Goal: Task Accomplishment & Management: Use online tool/utility

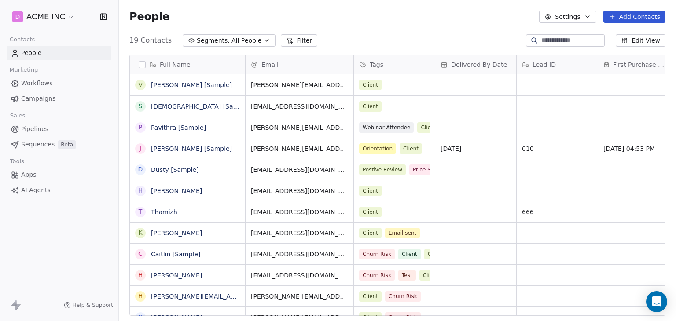
scroll to position [7, 7]
click at [37, 139] on link "Sequences Beta" at bounding box center [59, 144] width 104 height 15
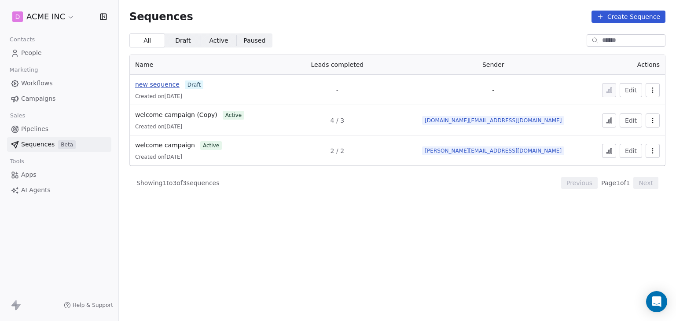
click at [155, 88] on span "new sequence" at bounding box center [157, 84] width 44 height 7
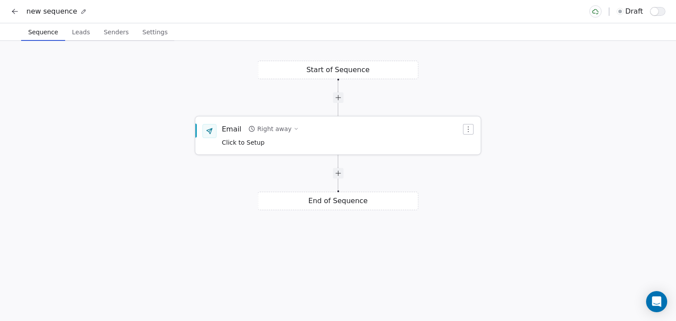
click at [400, 143] on div "Email Right away Click to Setup" at bounding box center [342, 135] width 240 height 23
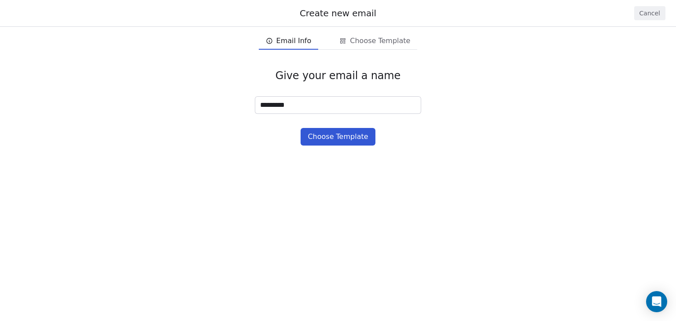
type input "*********"
click at [331, 138] on button "Choose Template" at bounding box center [338, 137] width 74 height 18
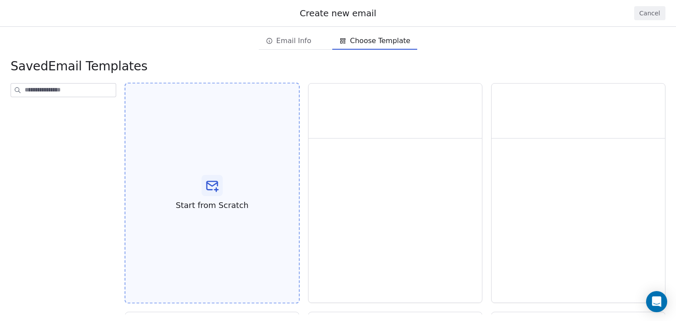
click at [218, 179] on icon at bounding box center [212, 186] width 14 height 14
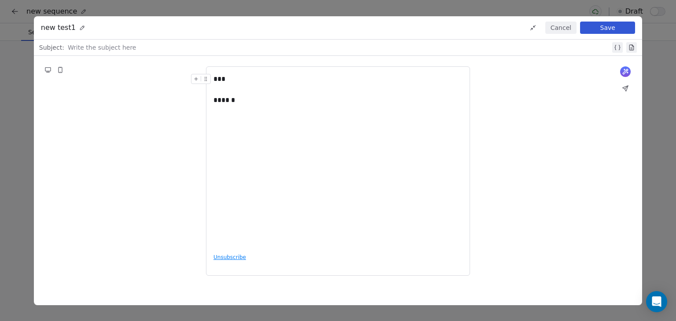
click at [209, 46] on div at bounding box center [339, 47] width 543 height 11
click at [634, 27] on button "Save" at bounding box center [607, 28] width 55 height 12
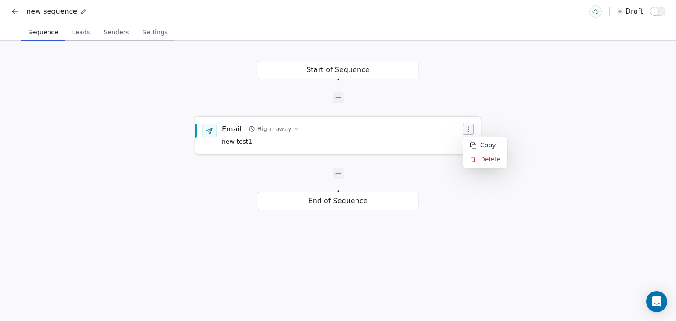
click at [469, 132] on icon "button" at bounding box center [468, 129] width 1 height 6
click at [472, 143] on icon at bounding box center [474, 146] width 6 height 6
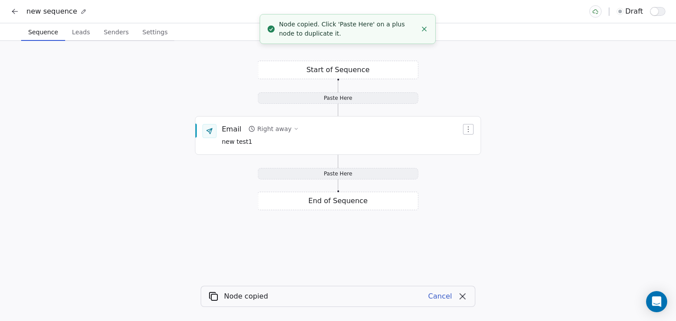
click at [347, 178] on div "Paste Here" at bounding box center [338, 173] width 161 height 11
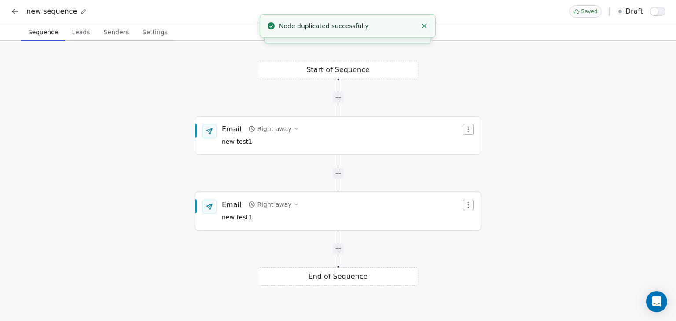
click at [308, 205] on div "Email Right away new test1" at bounding box center [342, 211] width 240 height 23
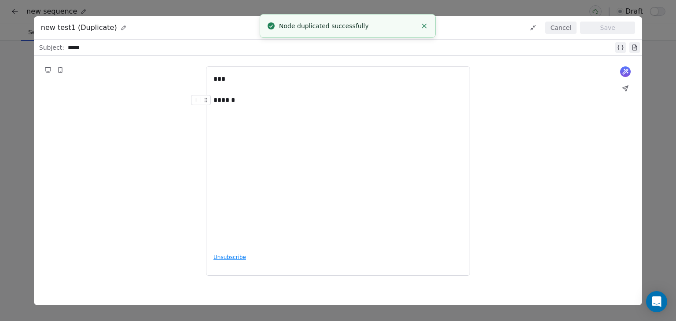
click at [255, 104] on div "******" at bounding box center [338, 100] width 249 height 11
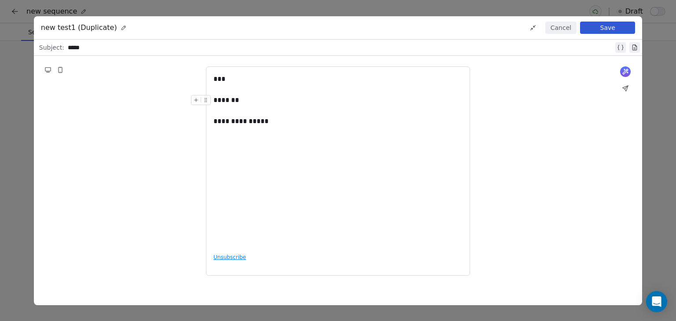
click at [591, 26] on button "Save" at bounding box center [607, 28] width 55 height 12
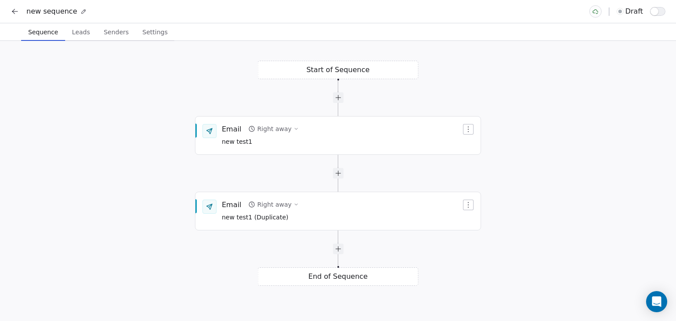
click at [15, 12] on icon at bounding box center [15, 11] width 9 height 9
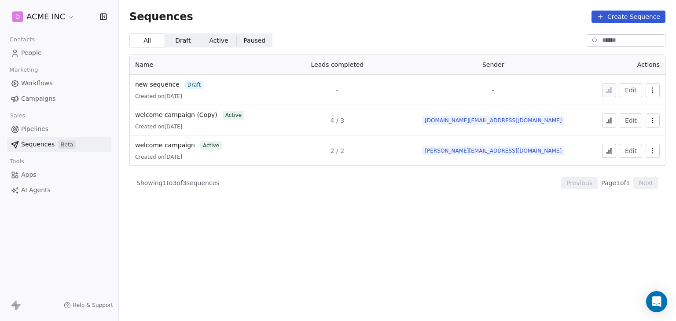
click at [44, 130] on span "Pipelines" at bounding box center [34, 129] width 27 height 9
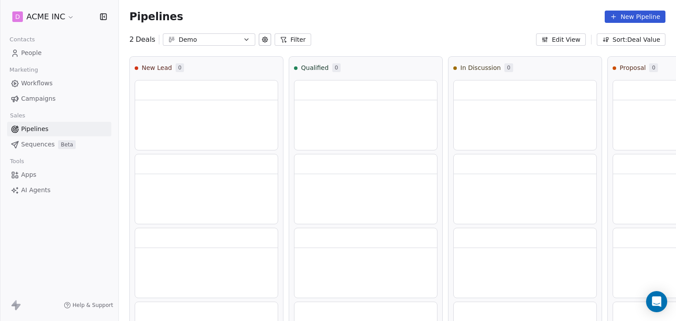
click at [193, 43] on div "Demo" at bounding box center [209, 39] width 61 height 9
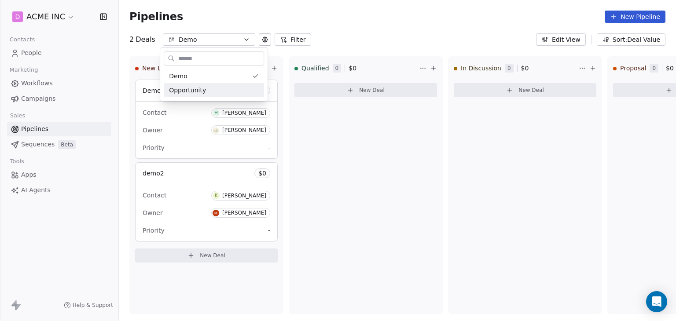
click at [353, 217] on html "D ACME INC Contacts People Marketing Workflows Campaigns Sales Pipelines Sequen…" at bounding box center [338, 160] width 676 height 321
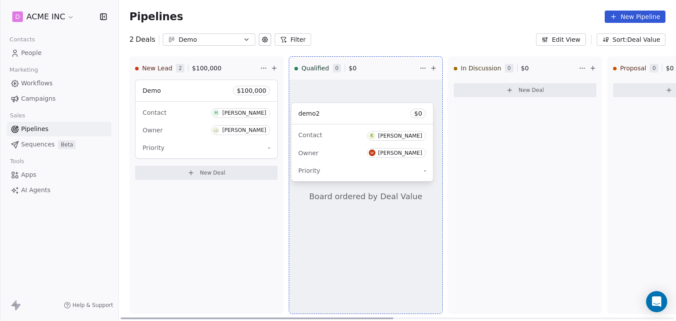
drag, startPoint x: 195, startPoint y: 205, endPoint x: 351, endPoint y: 145, distance: 166.6
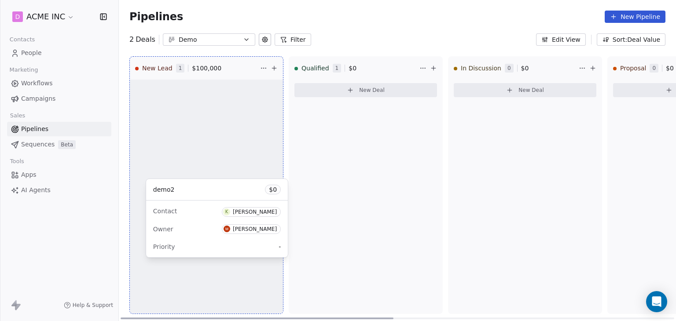
drag, startPoint x: 339, startPoint y: 139, endPoint x: 190, endPoint y: 238, distance: 178.8
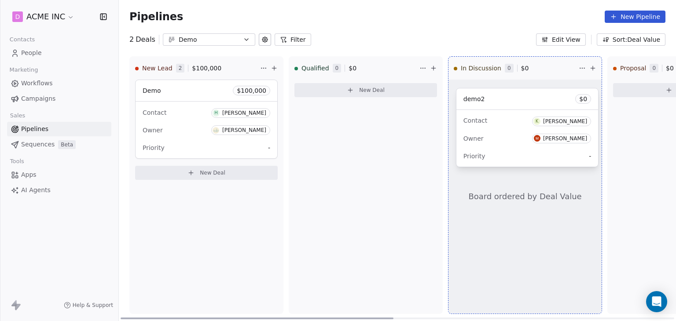
drag, startPoint x: 208, startPoint y: 214, endPoint x: 528, endPoint y: 139, distance: 329.1
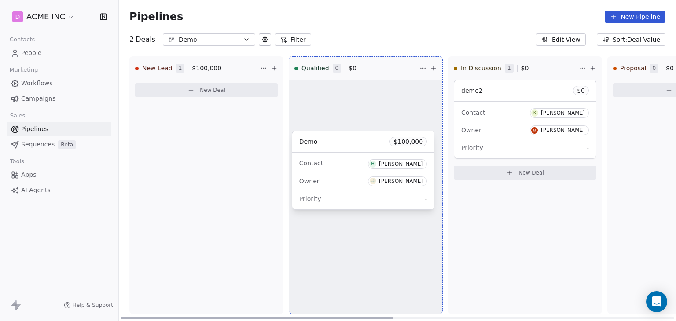
drag, startPoint x: 187, startPoint y: 129, endPoint x: 344, endPoint y: 180, distance: 165.9
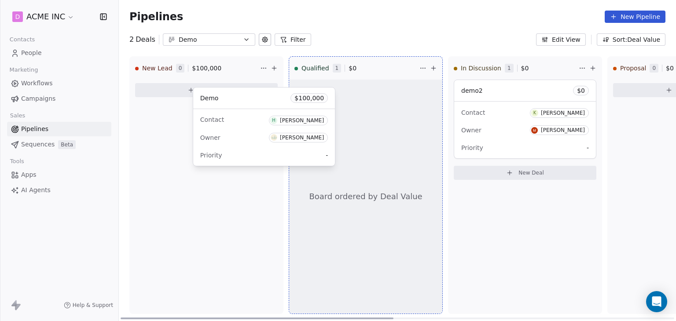
drag, startPoint x: 338, startPoint y: 147, endPoint x: 210, endPoint y: 157, distance: 128.1
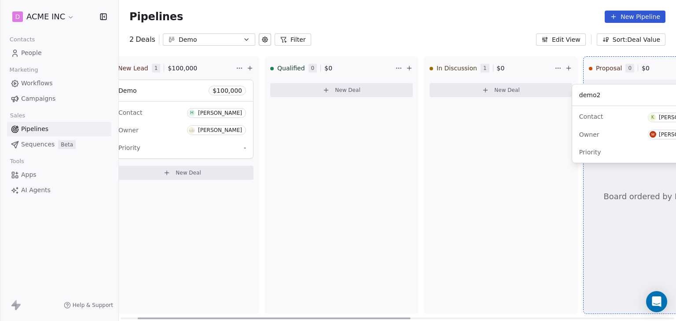
drag, startPoint x: 500, startPoint y: 134, endPoint x: 618, endPoint y: 139, distance: 118.1
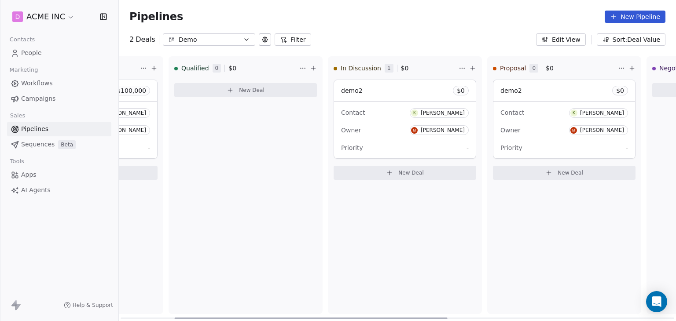
scroll to position [0, 160]
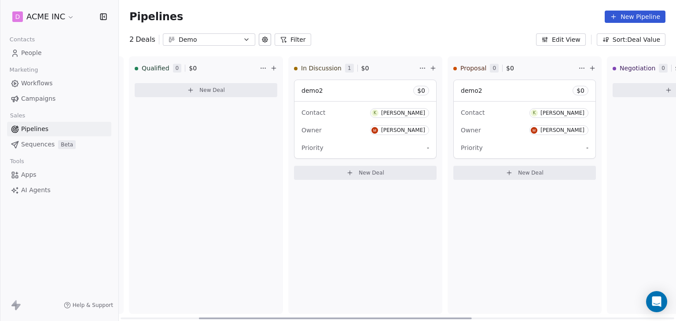
drag, startPoint x: 330, startPoint y: 319, endPoint x: 391, endPoint y: 316, distance: 60.9
click at [391, 314] on div at bounding box center [335, 319] width 273 height 2
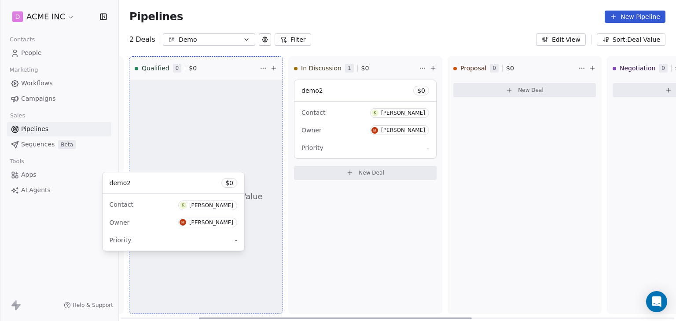
drag, startPoint x: 524, startPoint y: 129, endPoint x: 328, endPoint y: 221, distance: 217.1
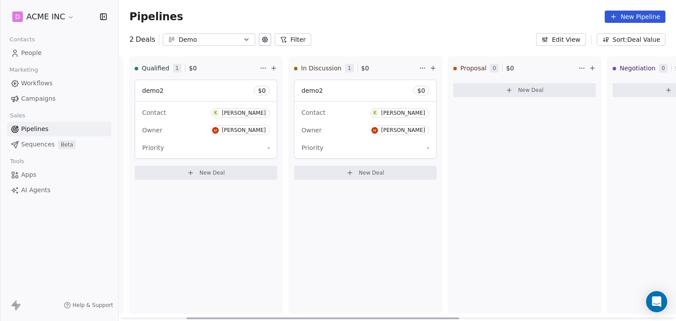
scroll to position [0, 0]
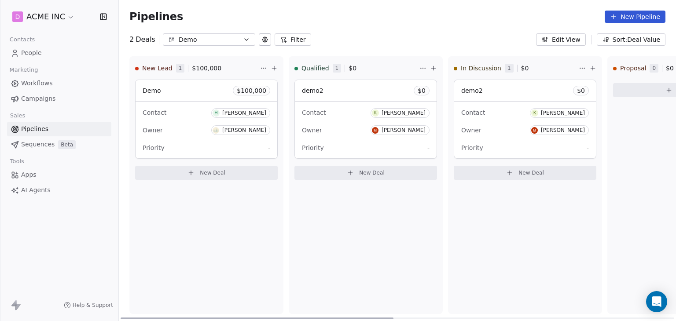
drag, startPoint x: 445, startPoint y: 317, endPoint x: 288, endPoint y: 306, distance: 156.7
click at [288, 314] on div at bounding box center [257, 319] width 273 height 2
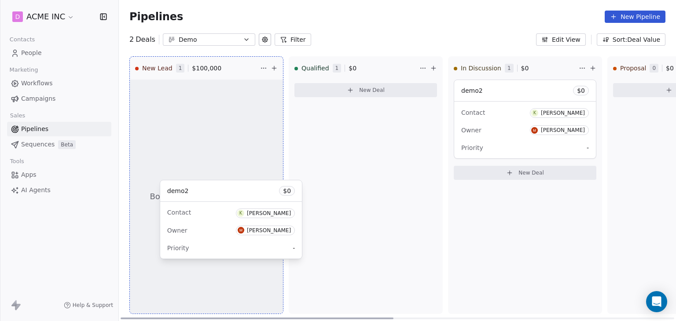
drag, startPoint x: 332, startPoint y: 127, endPoint x: 197, endPoint y: 228, distance: 168.0
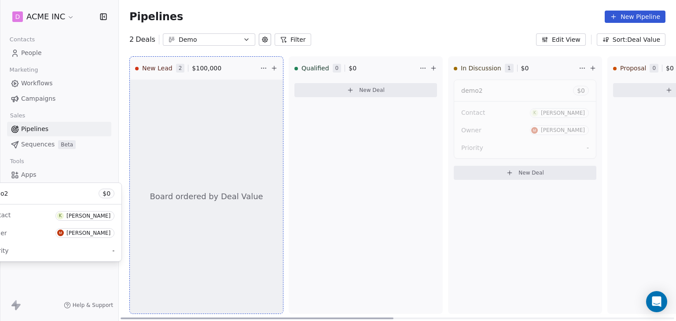
drag, startPoint x: 499, startPoint y: 118, endPoint x: 342, endPoint y: 138, distance: 157.6
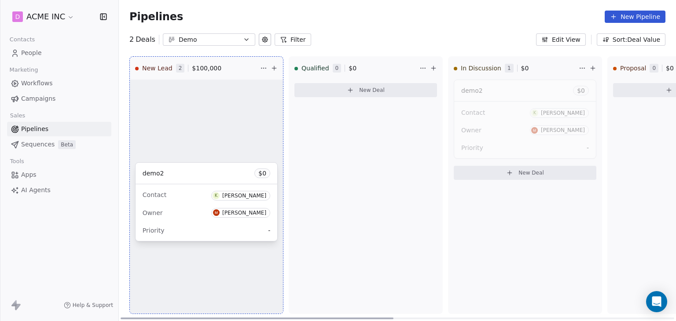
click at [342, 138] on div "New Lead 2 $ 100,000 Board ordered by Deal Value Demo $ 100,000 Contact H Harin…" at bounding box center [685, 188] width 1132 height 265
drag, startPoint x: 499, startPoint y: 127, endPoint x: 381, endPoint y: 140, distance: 118.3
click at [381, 140] on div "New Lead 2 $ 100,000 Board ordered by Deal Value Demo $ 100,000 Contact H Harin…" at bounding box center [685, 188] width 1132 height 265
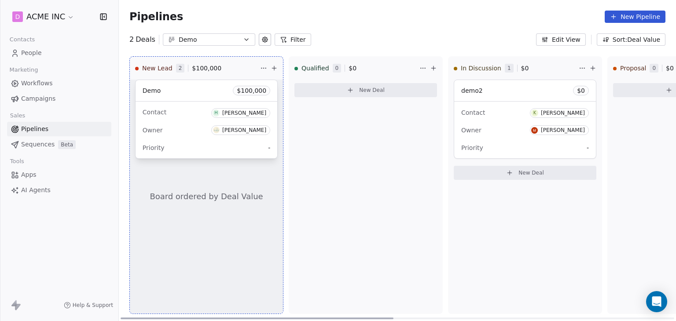
drag, startPoint x: 204, startPoint y: 133, endPoint x: 192, endPoint y: 221, distance: 89.3
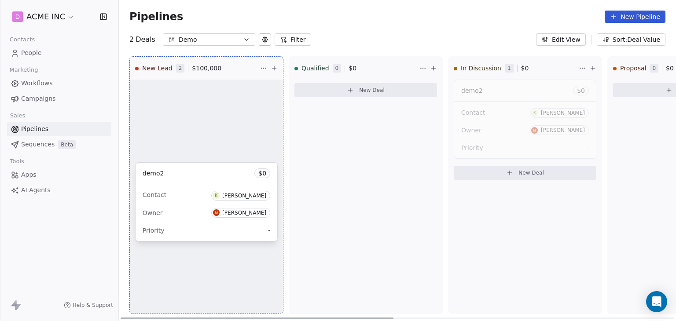
drag, startPoint x: 493, startPoint y: 126, endPoint x: 483, endPoint y: 130, distance: 11.3
click at [377, 151] on div "New Lead 2 $ 100,000 Board ordered by Deal Value Demo $ 100,000 Contact H Harin…" at bounding box center [685, 188] width 1132 height 265
drag, startPoint x: 534, startPoint y: 126, endPoint x: 382, endPoint y: 165, distance: 156.6
click at [382, 165] on div "New Lead 2 $ 100,000 Board ordered by Deal Value Demo $ 100,000 Contact H Harin…" at bounding box center [685, 188] width 1132 height 265
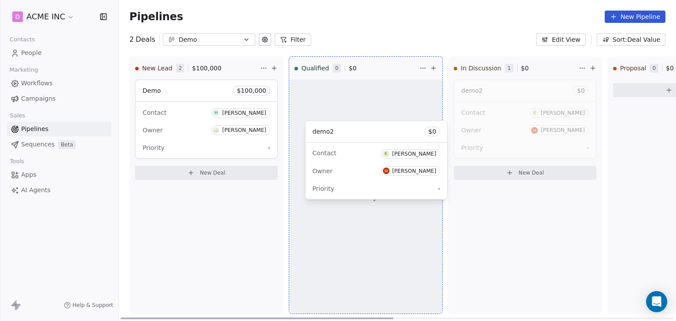
drag, startPoint x: 193, startPoint y: 214, endPoint x: 363, endPoint y: 172, distance: 174.6
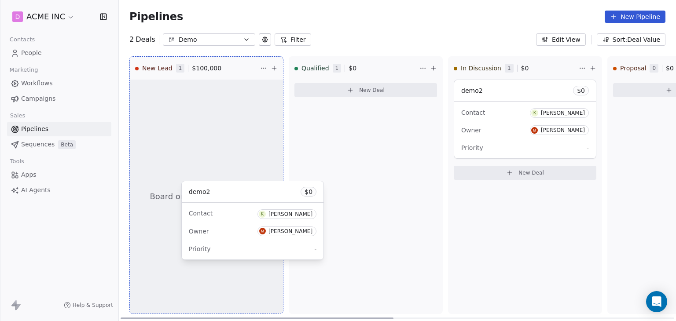
drag, startPoint x: 514, startPoint y: 133, endPoint x: 401, endPoint y: 235, distance: 152.2
click at [401, 235] on div "New Lead 1 $ 100,000 Board ordered by Deal Value demo2 $ 0 Contact K Ken Owner …" at bounding box center [685, 188] width 1132 height 265
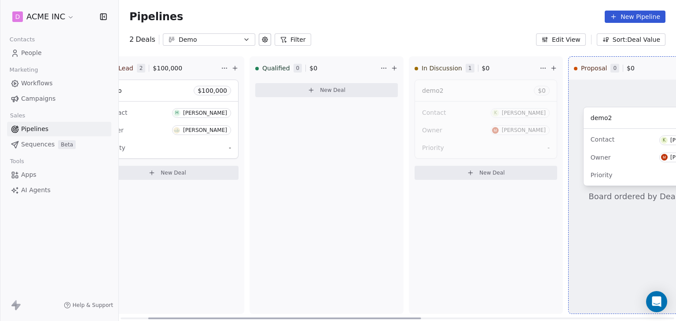
scroll to position [0, 85]
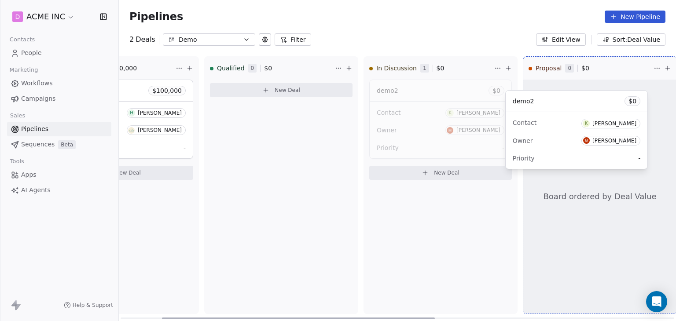
drag, startPoint x: 184, startPoint y: 190, endPoint x: 554, endPoint y: 117, distance: 377.5
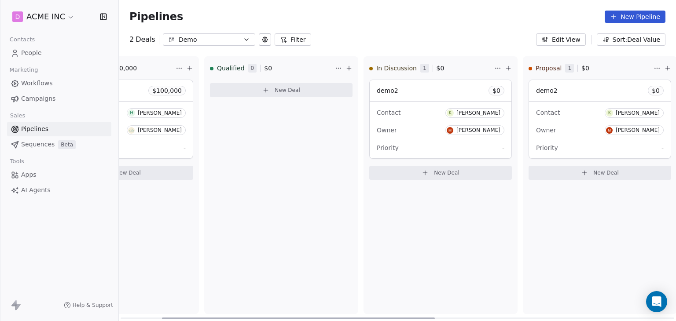
click at [439, 133] on div "Owner Mrinal Bankar" at bounding box center [441, 130] width 128 height 14
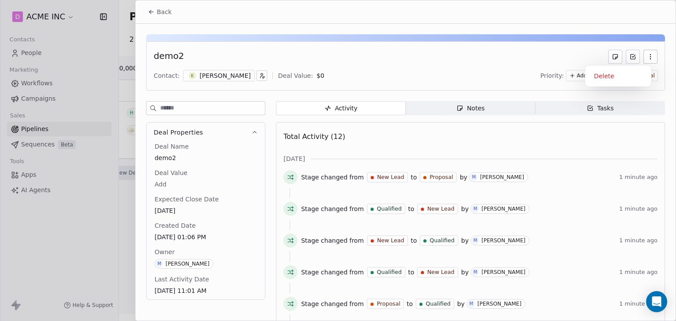
click at [650, 55] on button "button" at bounding box center [651, 57] width 14 height 14
click at [620, 78] on div "Delete" at bounding box center [618, 76] width 59 height 14
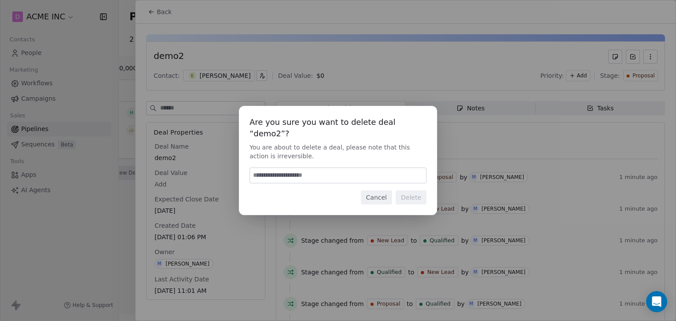
click at [342, 171] on input at bounding box center [338, 175] width 176 height 15
type input "*****"
type input "******"
click at [420, 195] on button "Delete" at bounding box center [411, 198] width 31 height 14
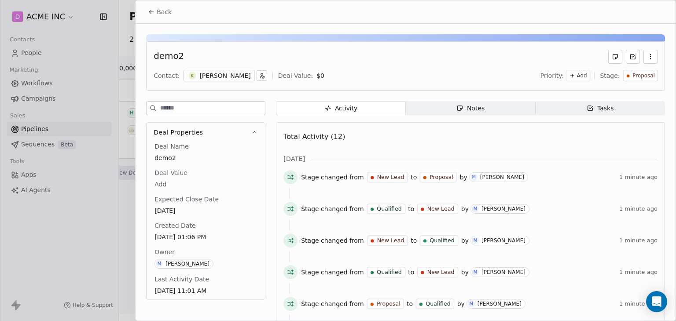
click at [151, 11] on icon at bounding box center [151, 11] width 7 height 7
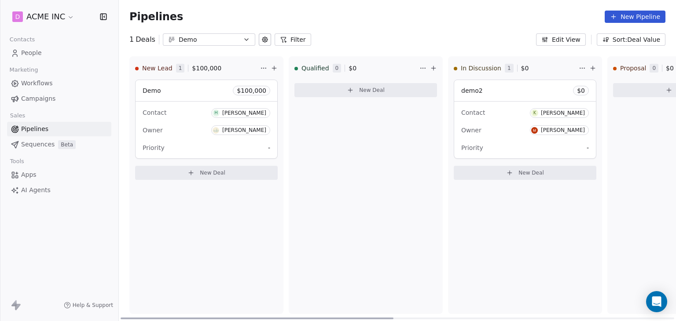
drag, startPoint x: 410, startPoint y: 318, endPoint x: 290, endPoint y: 307, distance: 121.2
click at [290, 314] on div at bounding box center [257, 319] width 273 height 2
drag, startPoint x: 498, startPoint y: 113, endPoint x: 238, endPoint y: 192, distance: 271.2
click at [238, 192] on div "New Lead 1 $ 100,000 Demo $ 100,000 Contact H Harinder Kaur Owner Harinder Kaur…" at bounding box center [685, 188] width 1132 height 265
click at [534, 166] on button "New Deal" at bounding box center [525, 173] width 143 height 14
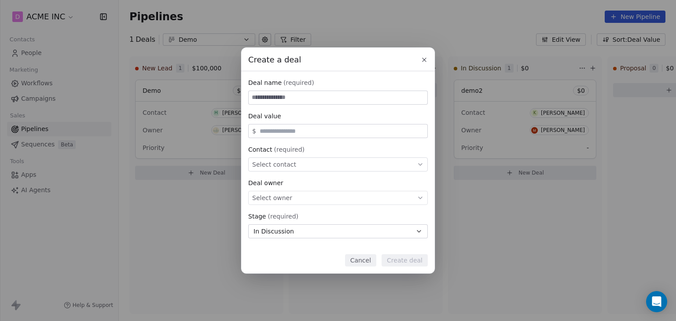
click at [367, 261] on button "Cancel" at bounding box center [360, 261] width 31 height 12
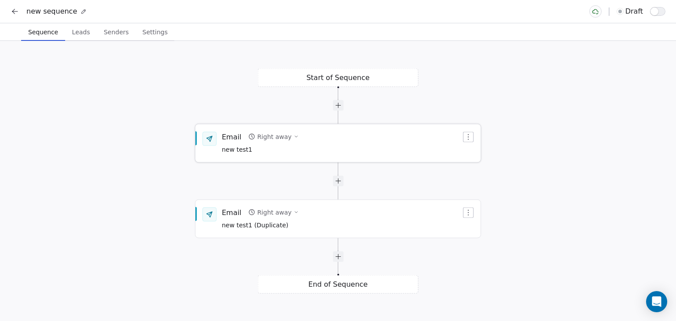
click at [320, 145] on div "Email Right away new test1" at bounding box center [342, 143] width 240 height 23
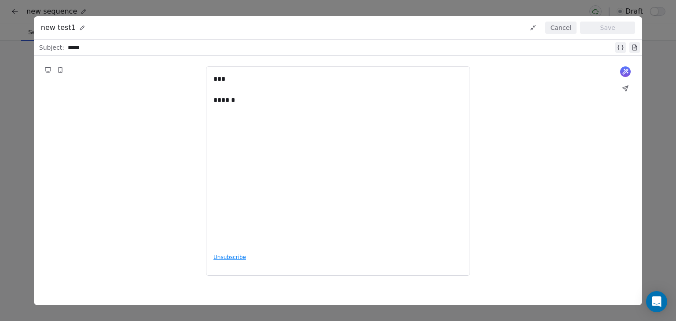
click at [568, 30] on button "Cancel" at bounding box center [561, 28] width 31 height 12
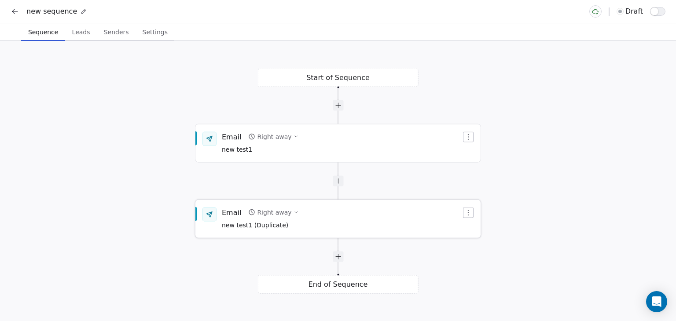
click at [380, 216] on div "Email Right away new test1 (Duplicate)" at bounding box center [342, 219] width 240 height 23
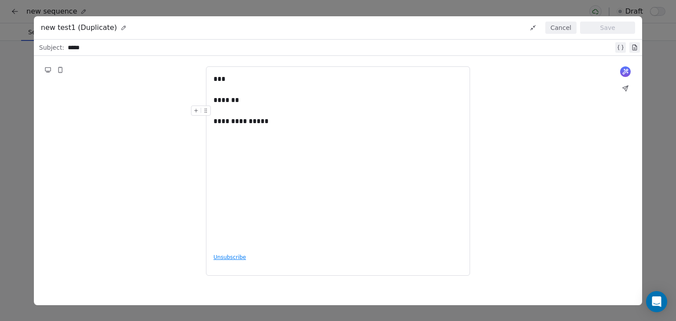
click at [566, 27] on button "Cancel" at bounding box center [561, 28] width 31 height 12
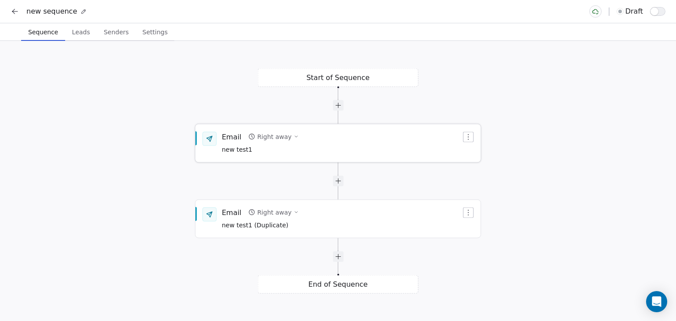
click at [275, 146] on span "new test1" at bounding box center [260, 150] width 77 height 10
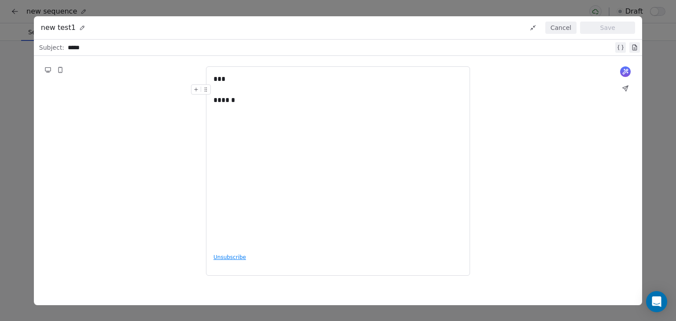
click at [559, 29] on button "Cancel" at bounding box center [561, 28] width 31 height 12
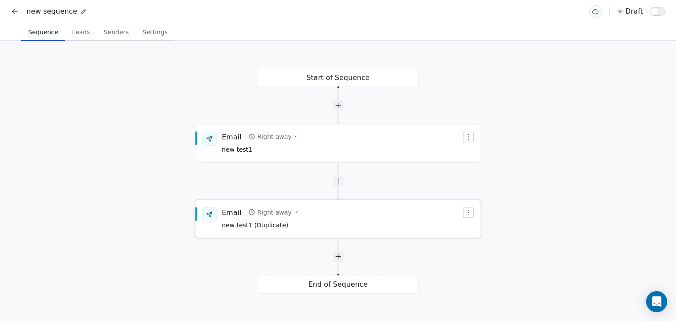
click at [347, 226] on div "Email Right away new test1 (Duplicate)" at bounding box center [342, 219] width 240 height 23
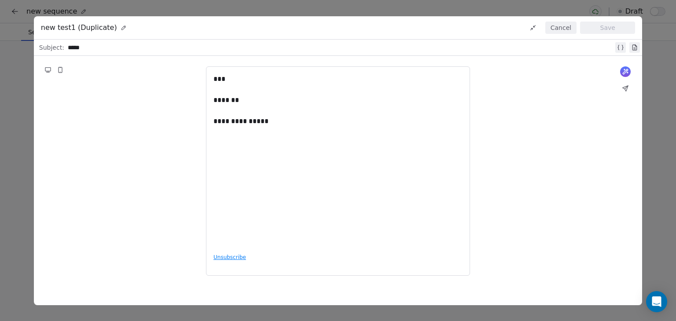
click at [565, 26] on button "Cancel" at bounding box center [561, 28] width 31 height 12
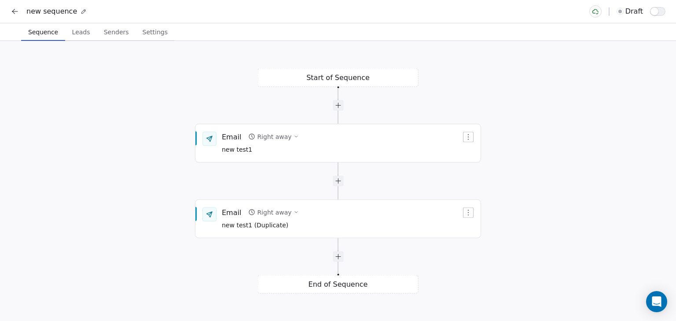
click at [16, 8] on icon at bounding box center [15, 11] width 9 height 9
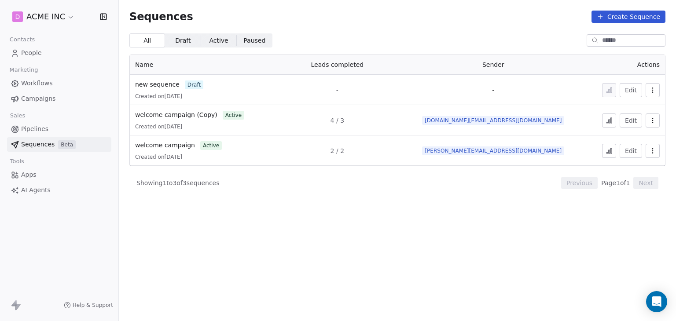
click at [161, 80] on td "new sequence draft Created on Aug 13, 2025" at bounding box center [201, 90] width 142 height 30
click at [160, 88] on span "new sequence" at bounding box center [157, 84] width 44 height 7
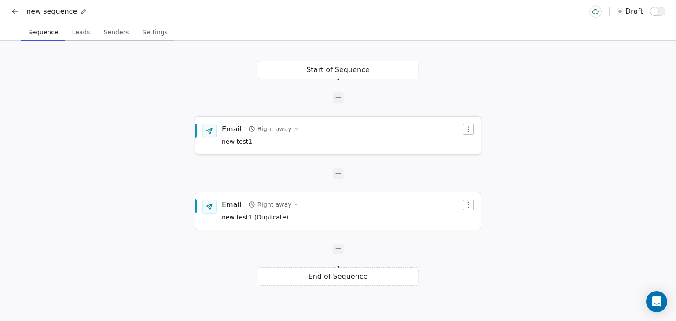
click at [342, 131] on div "Email Right away new test1" at bounding box center [342, 135] width 240 height 23
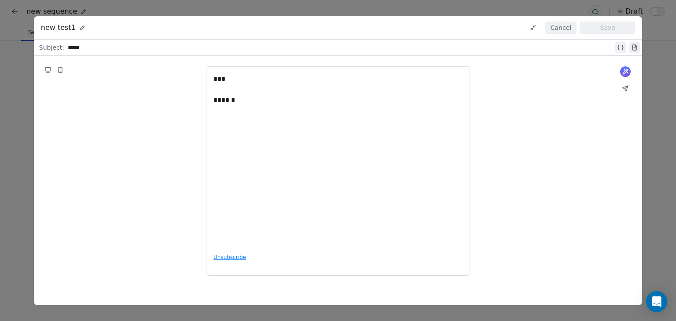
click at [551, 33] on button "Cancel" at bounding box center [561, 28] width 31 height 12
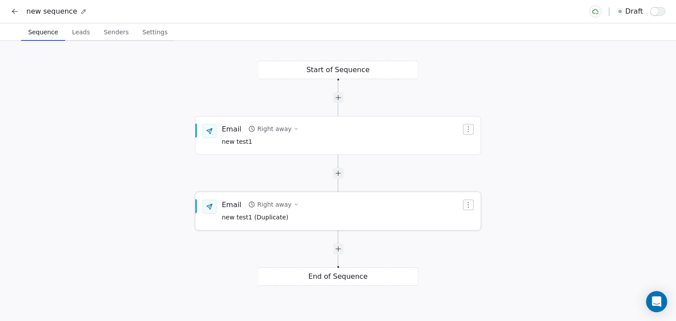
click at [318, 213] on div "Email Right away new test1 (Duplicate)" at bounding box center [342, 211] width 240 height 23
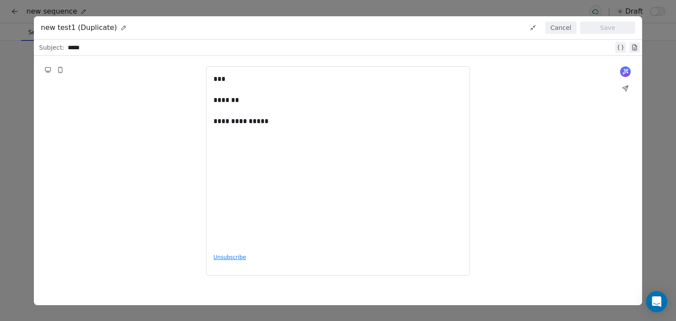
click at [557, 28] on button "Cancel" at bounding box center [561, 28] width 31 height 12
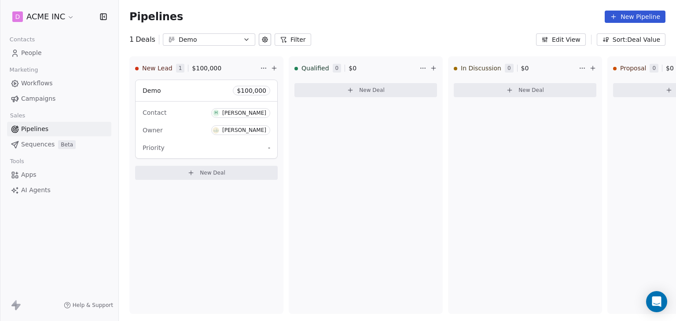
click at [37, 52] on span "People" at bounding box center [31, 52] width 21 height 9
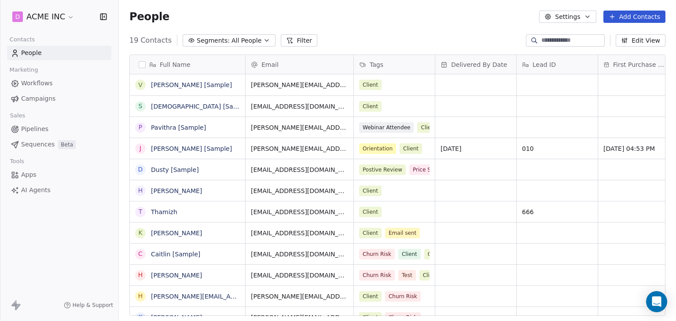
scroll to position [276, 550]
